Goal: Task Accomplishment & Management: Complete application form

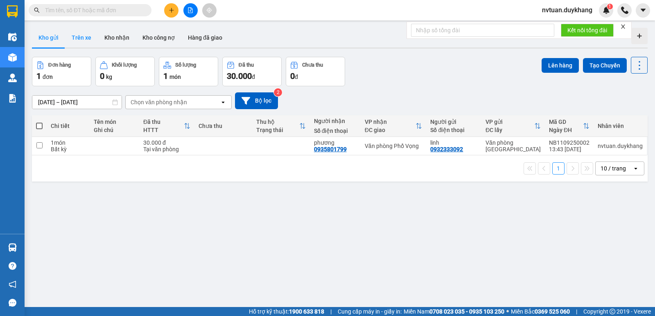
click at [86, 35] on button "Trên xe" at bounding box center [81, 38] width 33 height 20
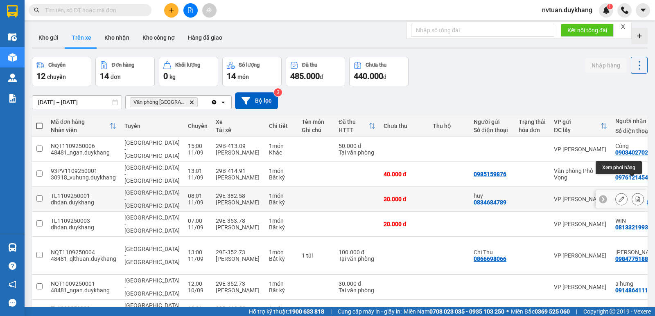
click at [632, 192] on button at bounding box center [637, 199] width 11 height 14
click at [618, 196] on icon at bounding box center [621, 199] width 6 height 6
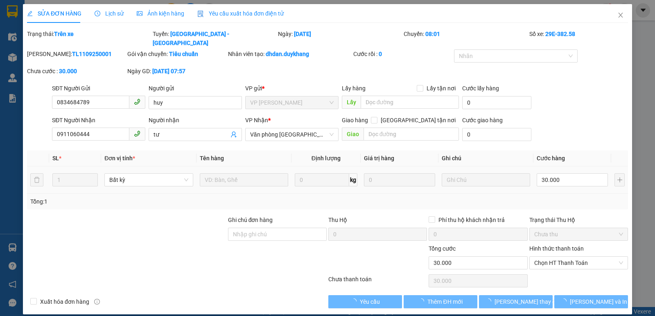
type input "0834684789"
type input "huy"
type input "0911060444"
type input "tư"
type input "30.000"
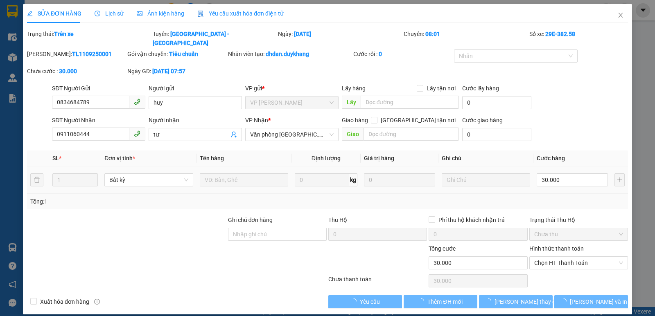
type input "30.000"
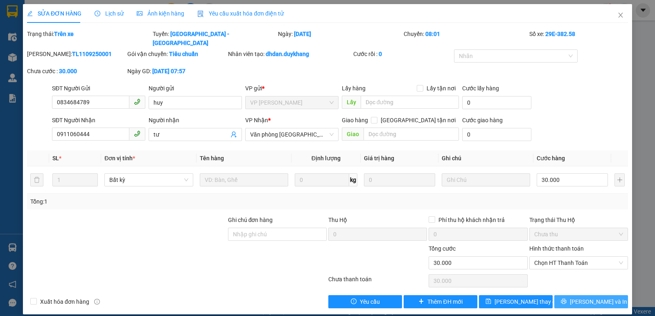
drag, startPoint x: 606, startPoint y: 297, endPoint x: 600, endPoint y: 295, distance: 6.8
click at [606, 298] on span "Lưu và In" at bounding box center [598, 302] width 57 height 9
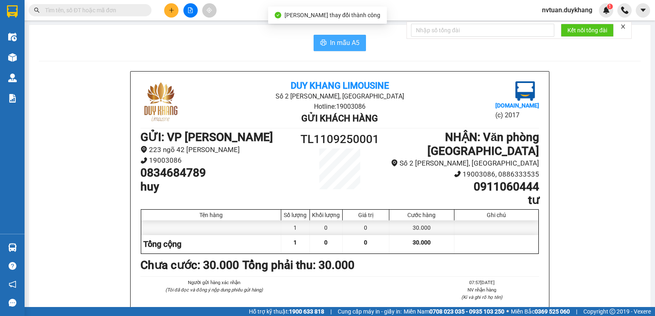
drag, startPoint x: 339, startPoint y: 55, endPoint x: 339, endPoint y: 44, distance: 11.1
click at [339, 54] on div "In mẫu A5 Duy Khang Limousine Số 2 Đào Duy Từ, Đông Thành Hotline: 19003086 Gửi…" at bounding box center [339, 212] width 621 height 374
click at [339, 42] on span "In mẫu A5" at bounding box center [344, 43] width 29 height 10
click at [330, 42] on span "In mẫu A5" at bounding box center [344, 43] width 29 height 10
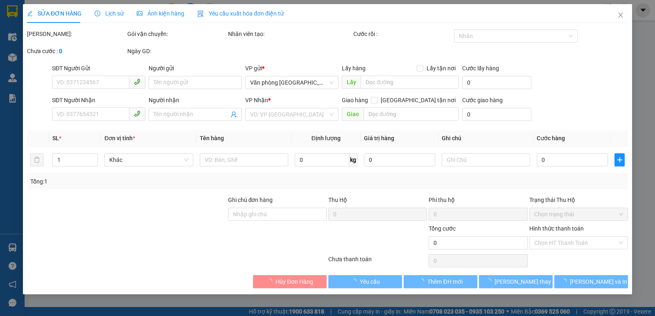
type input "0834684789"
type input "huy"
type input "0911060444"
type input "tư"
type input "30.000"
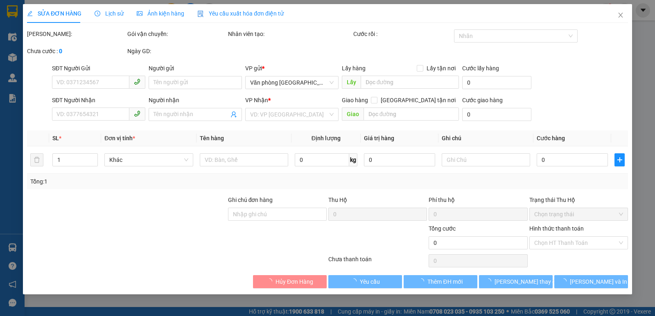
type input "30.000"
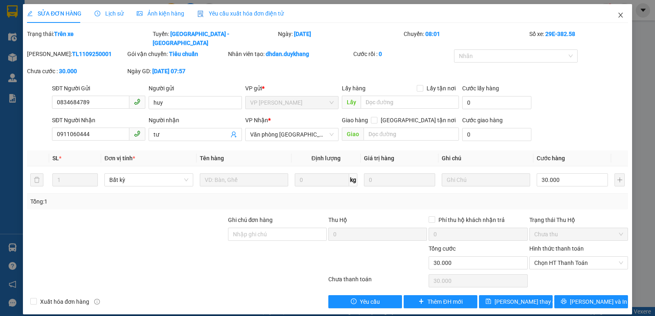
click at [625, 17] on span "Close" at bounding box center [620, 15] width 23 height 23
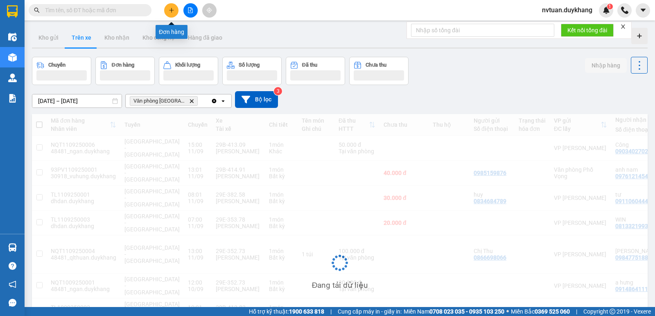
click at [167, 10] on button at bounding box center [171, 10] width 14 height 14
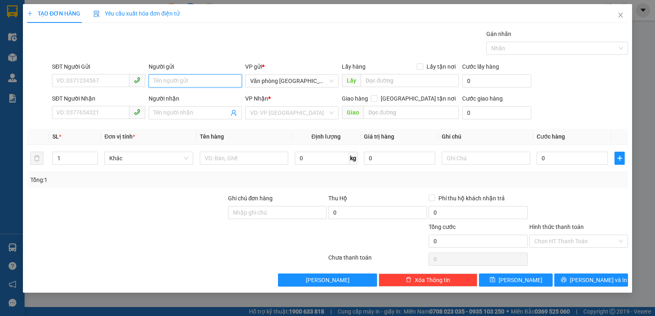
click at [197, 78] on input "Người gửi" at bounding box center [195, 80] width 93 height 13
type input "ư"
type input "win"
click at [190, 98] on div "WIN - 0813321993" at bounding box center [195, 97] width 84 height 9
type input "0813321993"
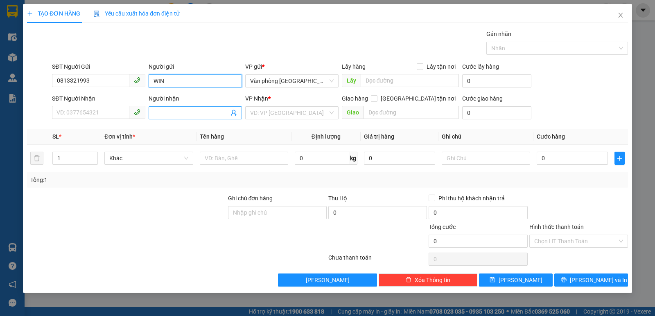
type input "WIN"
click at [168, 110] on input "Người nhận" at bounding box center [190, 112] width 75 height 9
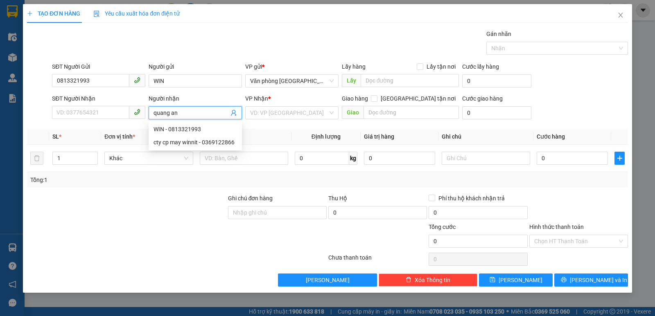
type input "quang anh"
click at [182, 140] on div "quang anh - 0385702002" at bounding box center [195, 142] width 84 height 9
type input "0385702002"
type input "quang anh"
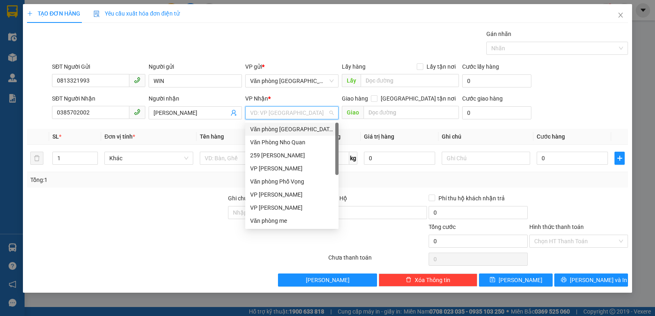
click at [275, 113] on input "search" at bounding box center [289, 113] width 78 height 12
drag, startPoint x: 283, startPoint y: 166, endPoint x: 289, endPoint y: 168, distance: 6.9
click at [282, 167] on div "VP Thịnh Liệt" at bounding box center [292, 168] width 84 height 9
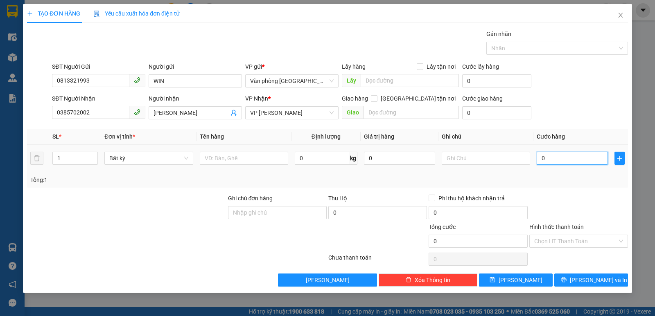
type input "2"
type input "20"
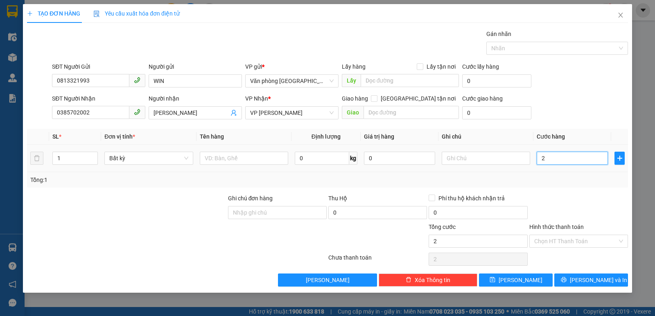
type input "20"
type input "200"
type input "2.000"
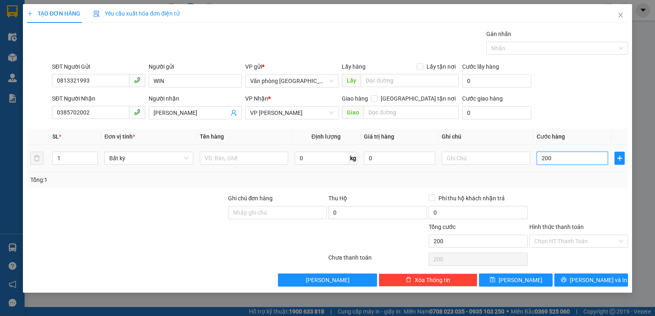
type input "2.000"
type input "20.000"
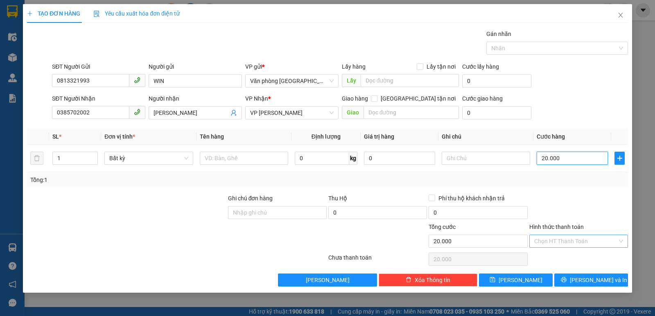
type input "20.000"
drag, startPoint x: 582, startPoint y: 236, endPoint x: 574, endPoint y: 243, distance: 10.5
click at [578, 242] on input "Hình thức thanh toán" at bounding box center [575, 241] width 83 height 12
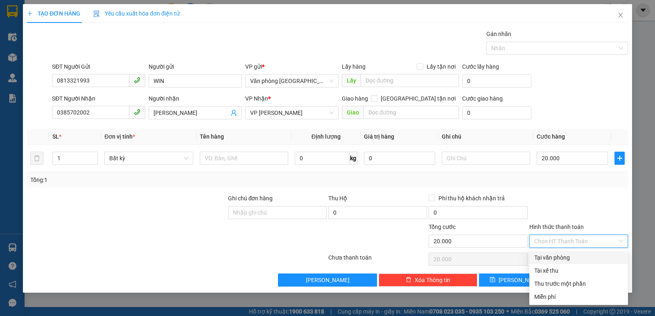
drag, startPoint x: 569, startPoint y: 257, endPoint x: 558, endPoint y: 253, distance: 11.0
click at [566, 258] on div "Tại văn phòng" at bounding box center [578, 257] width 89 height 9
type input "0"
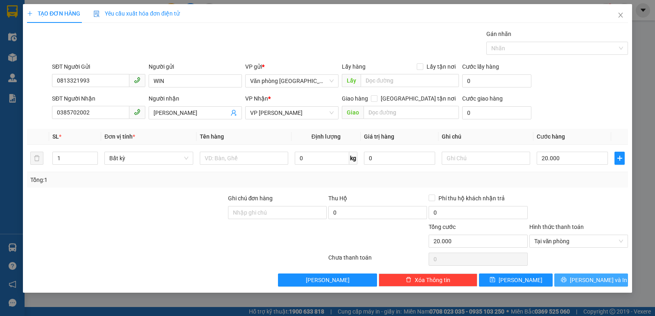
click at [582, 284] on button "Lưu và In" at bounding box center [591, 280] width 74 height 13
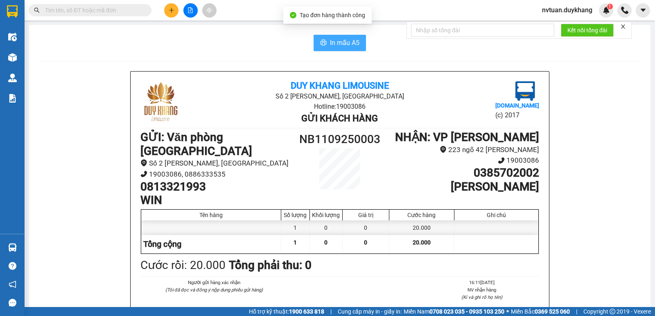
click at [338, 50] on button "In mẫu A5" at bounding box center [340, 43] width 52 height 16
